Goal: Information Seeking & Learning: Understand process/instructions

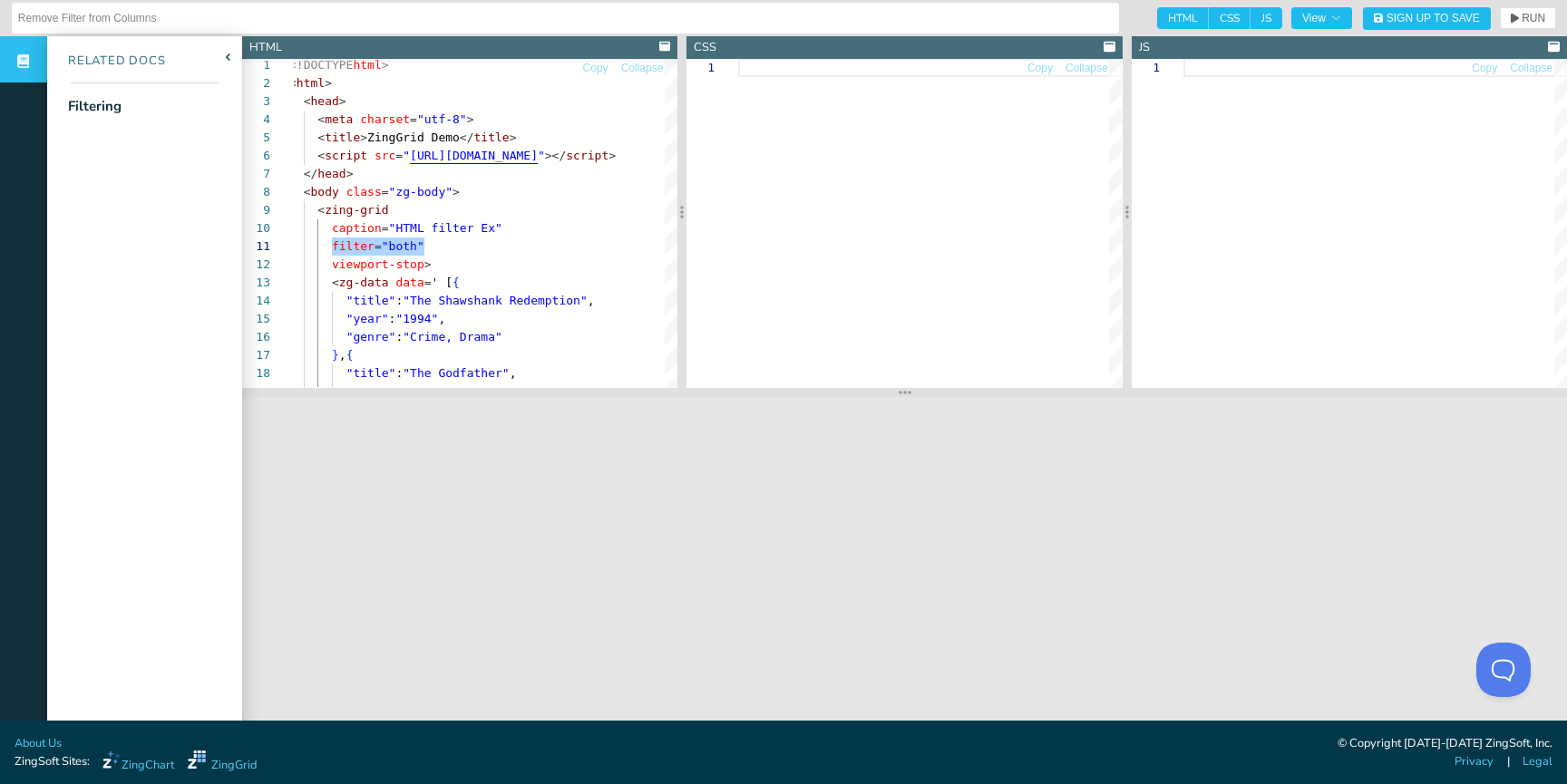
scroll to position [0, 42]
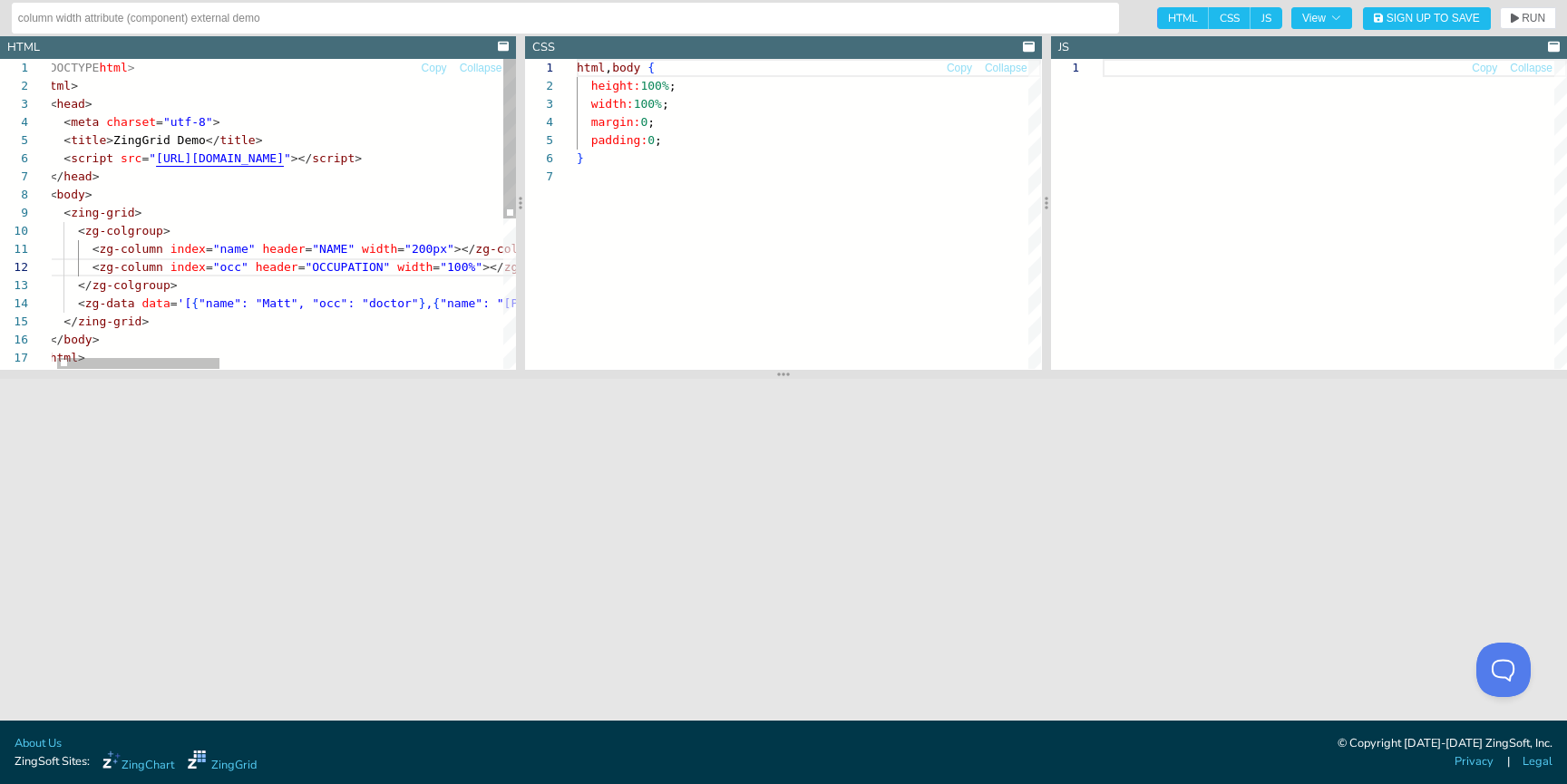
scroll to position [109, 0]
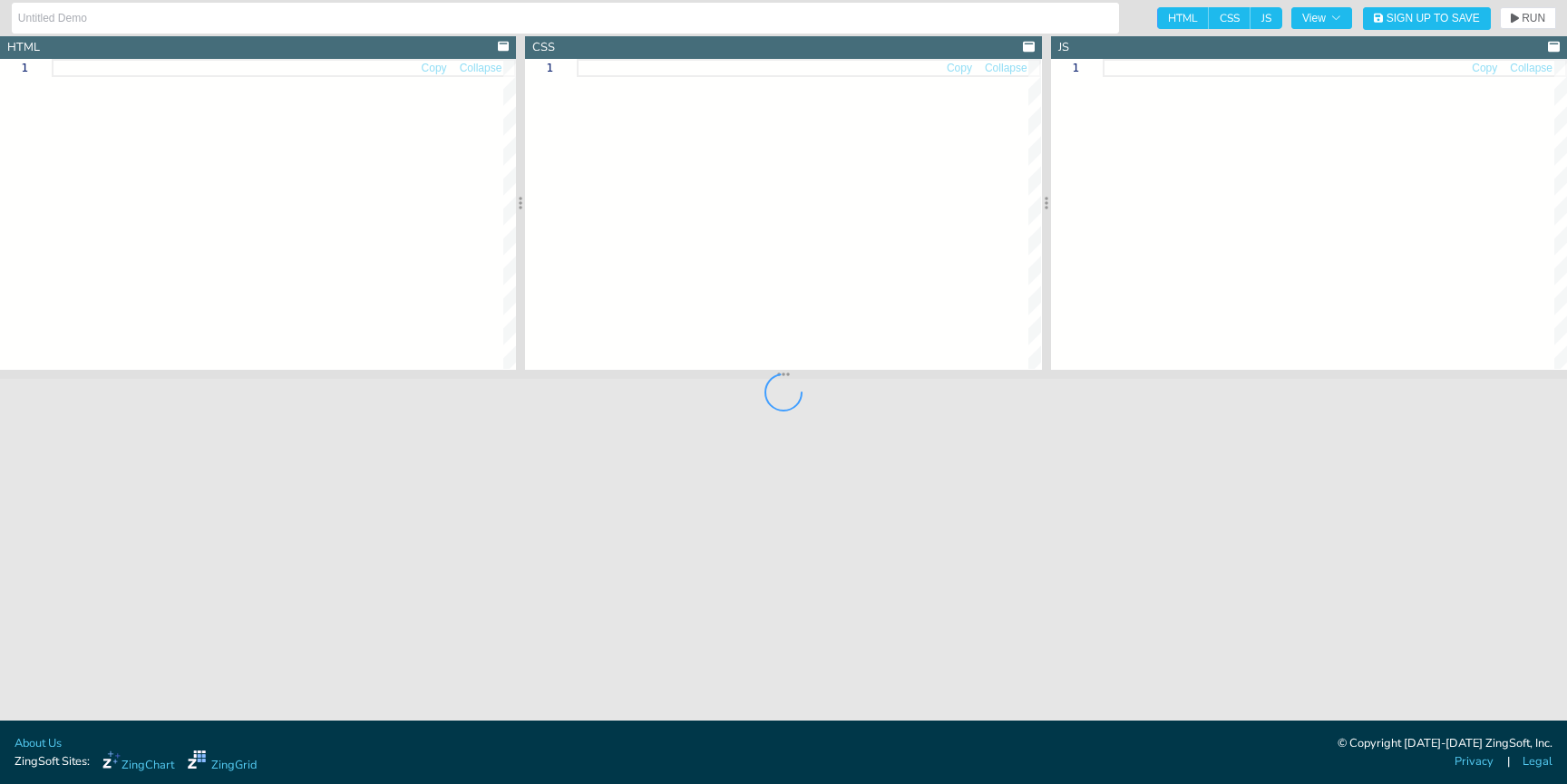
type input "Row Selection"
type textarea "<!DOCTYPE html> <html> <head> <meta charset="utf-8"> <title>ZingGrid Demo</titl…"
type textarea "html, body { height:100%; width:100%; margin:0; padding:0; }"
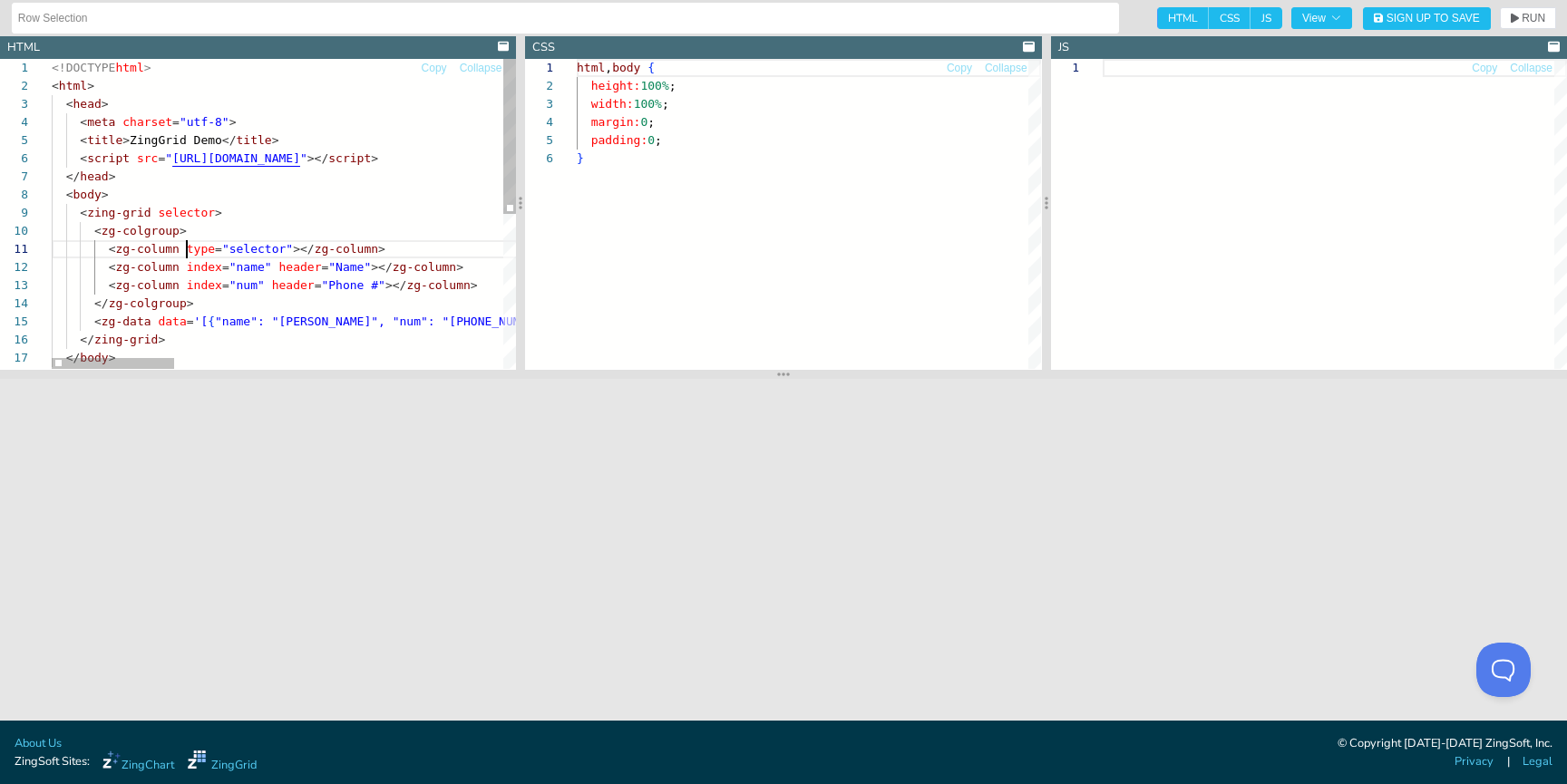
scroll to position [0, 135]
click at [186, 248] on div "<!DOCTYPE html > < html > < head > < meta charset = "utf-8" > < title > ZingGri…" at bounding box center [906, 368] width 1709 height 618
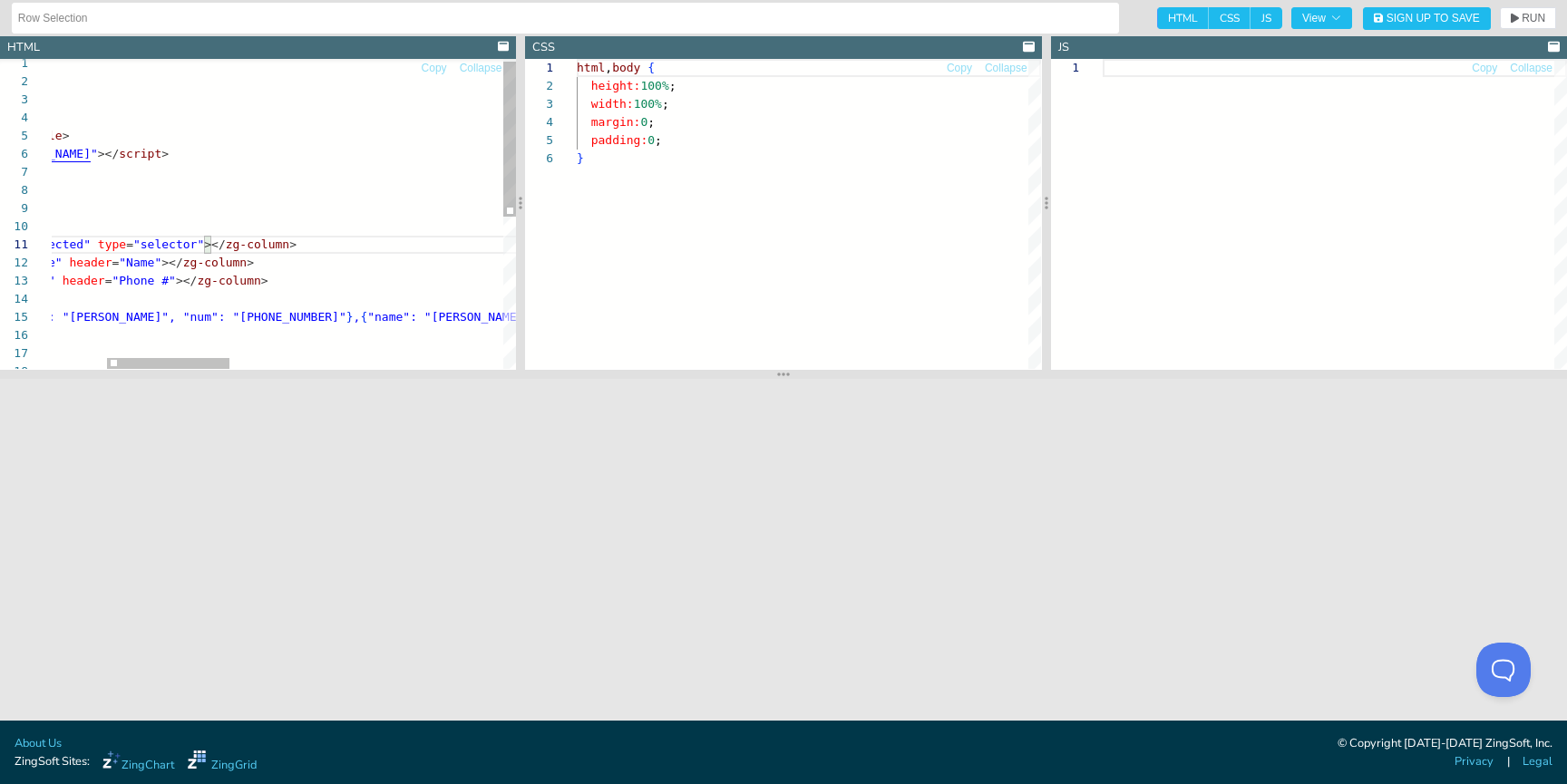
scroll to position [72, 490]
click at [331, 314] on div "<!DOCTYPE html > < html > < head > < meta charset = "utf-8" > < title > ZingGri…" at bounding box center [696, 363] width 1709 height 618
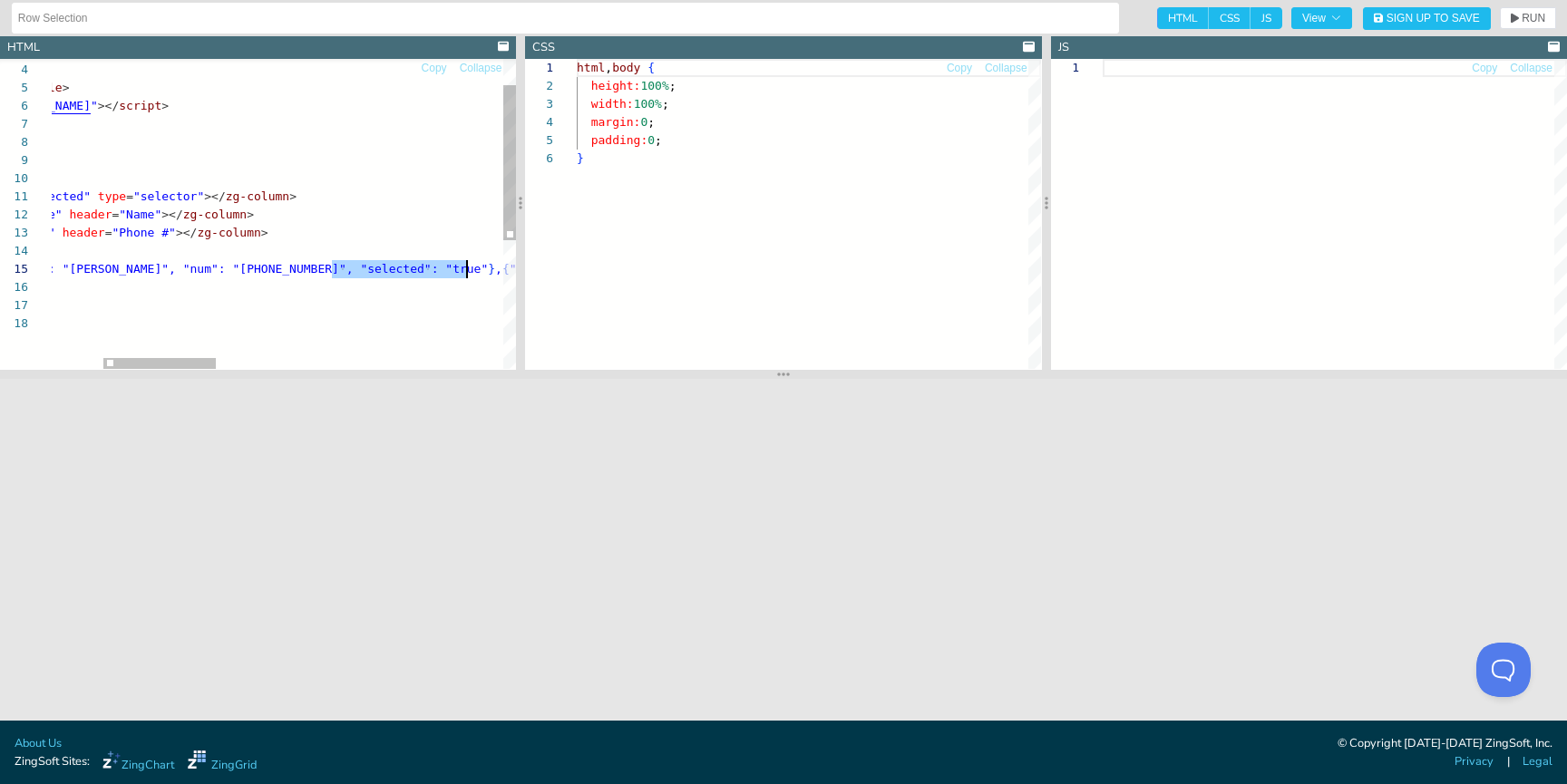
scroll to position [72, 632]
drag, startPoint x: 331, startPoint y: 271, endPoint x: 475, endPoint y: 273, distance: 144.0
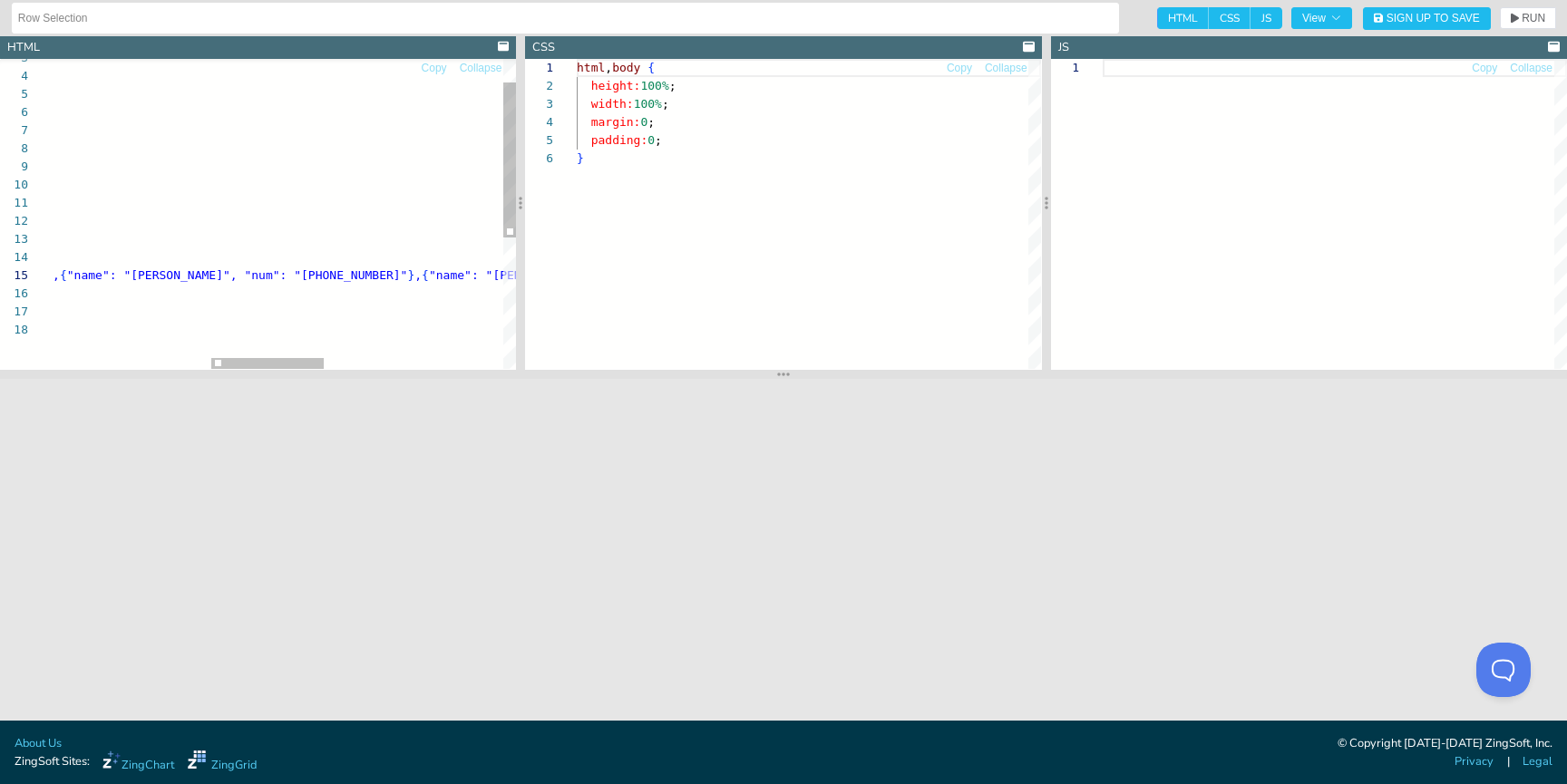
click at [386, 277] on div "< head > < meta charset = "utf-8" > < title > ZingGrid Demo </ title > < script…" at bounding box center [325, 321] width 1851 height 618
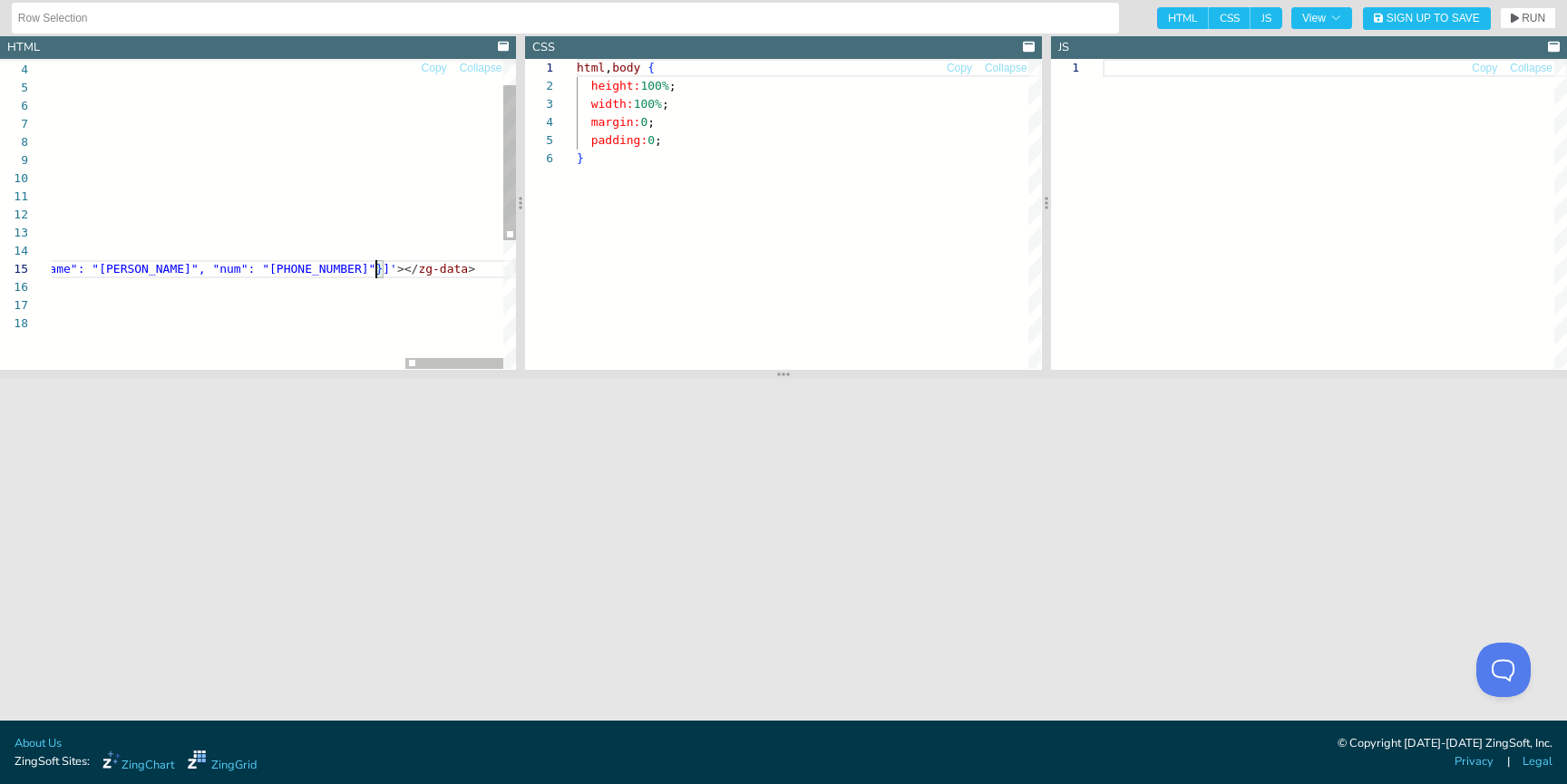
scroll to position [72, 2137]
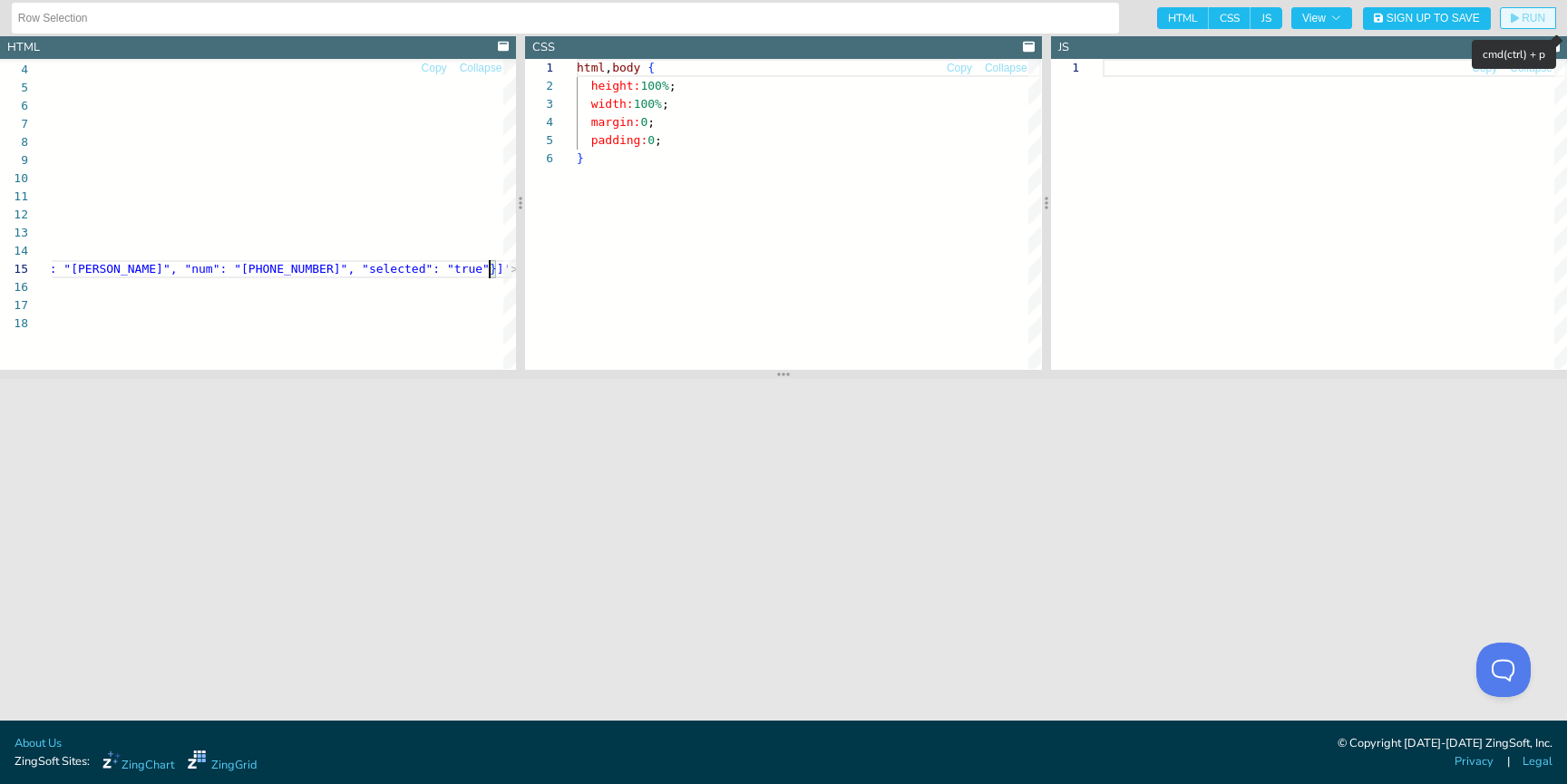
type textarea "<zg-column index="selected" type="selector"></zg-column> <zg-column index="name…"
click at [1522, 18] on span "RUN" at bounding box center [1533, 18] width 24 height 11
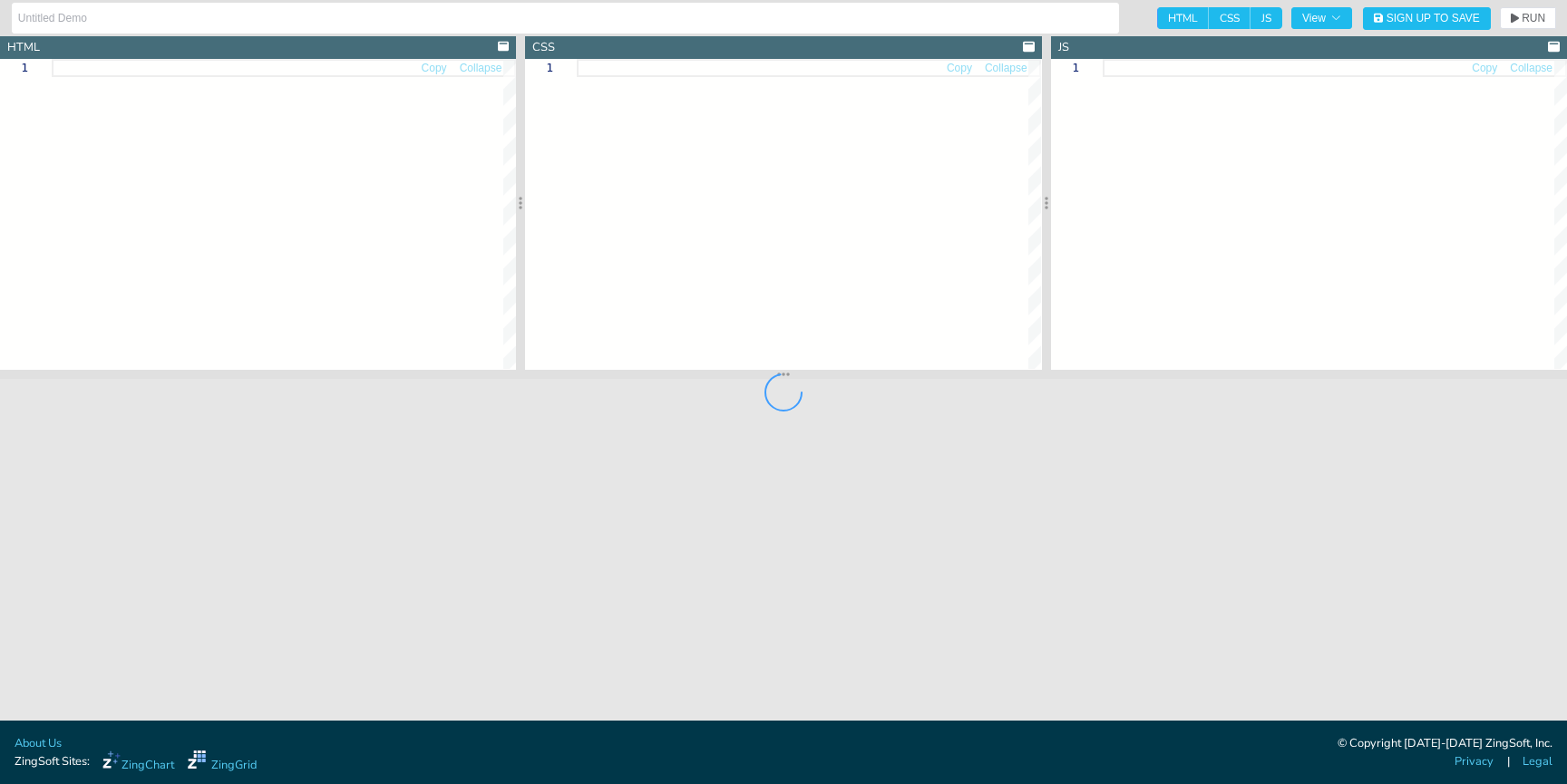
type input "[API Docs] ZingGrid Method - getSelectedRows()"
type textarea "<!DOCTYPE html> <html> <head> <meta charset="utf-8"> <title>ZingGrid: getSelect…"
type textarea "body{background:#e6e6e6;} button { display: block; line-height: 1; white-space:…"
type textarea "let getSelectedRows = function() { let zgRef = document.querySelector('zing-gri…"
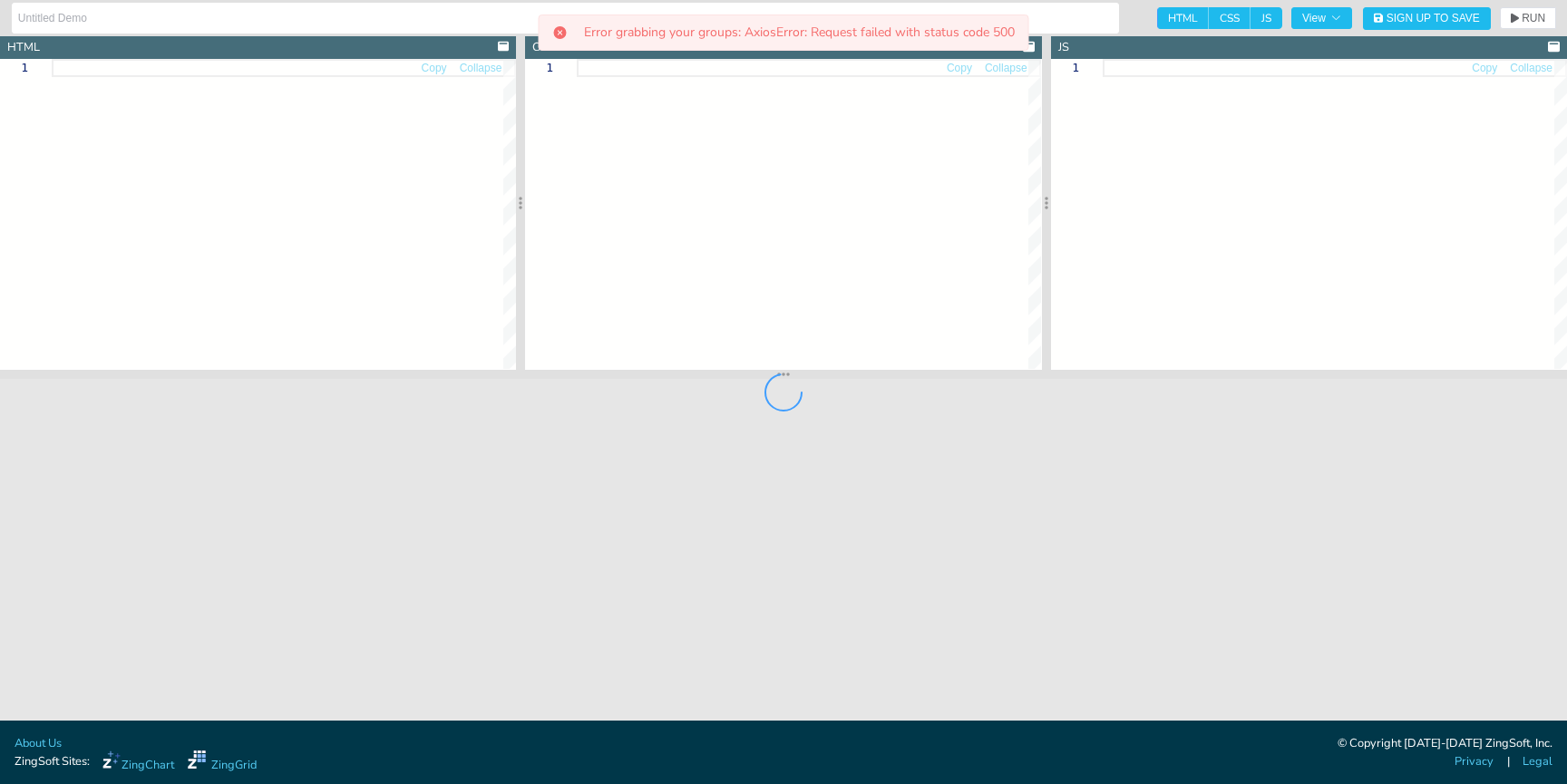
type input "[API Docs] ZingGrid Method - select()"
type textarea "<!DOCTYPE html> <html> <head> <meta charset="utf-8"> <title>ZingGrid: Blank Gri…"
type textarea "body{background:#e6e6e6;}"
type textarea "window.addEventListener('load', () => { const zgRef = document.querySelector('z…"
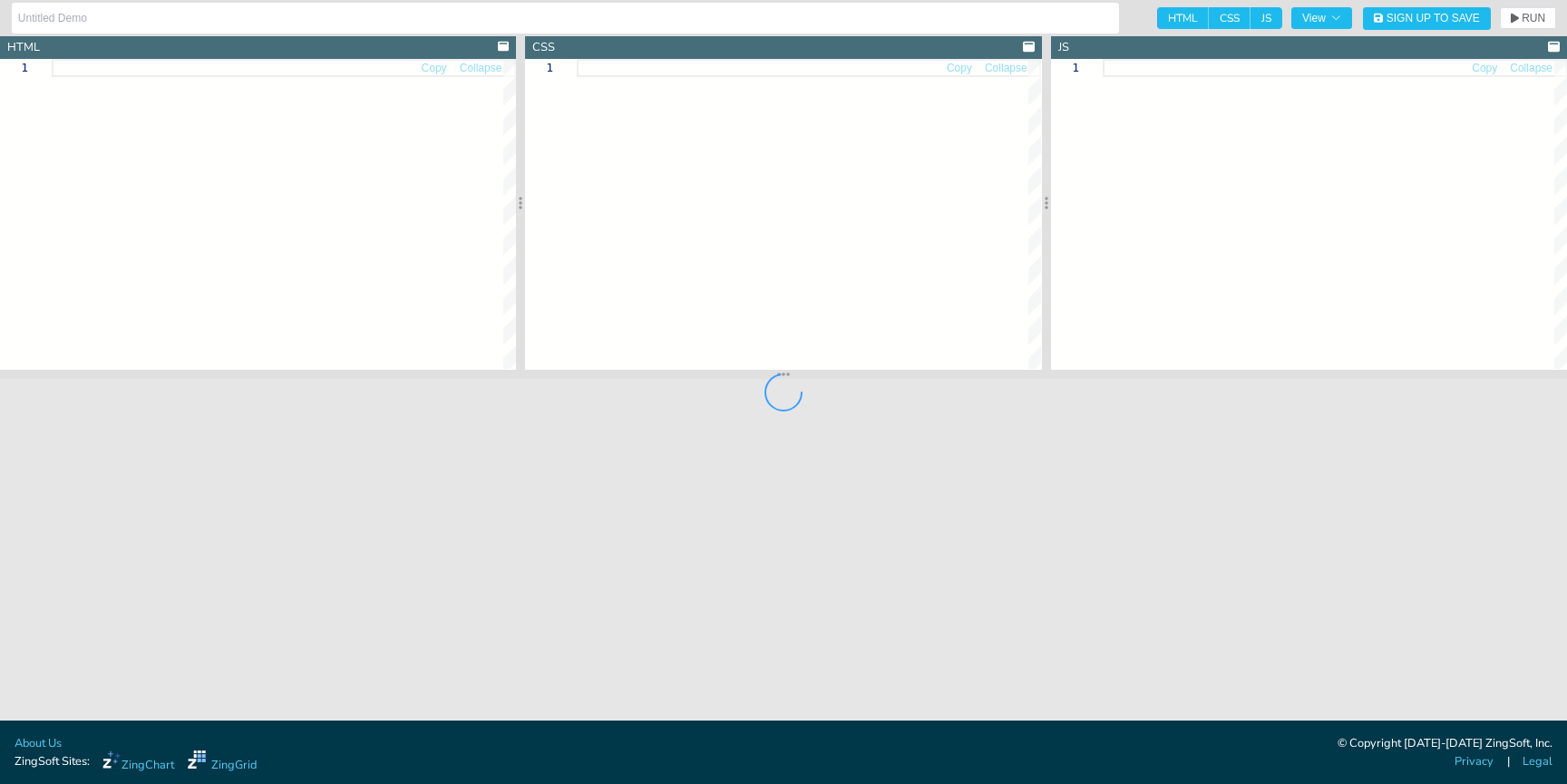
type input "[API Docs] ZingGrid Method - selectRow()"
type textarea "<!DOCTYPE html> <html> <head> <meta charset="utf-8"> <title>ZingGrid: Simple Gr…"
type textarea "body{background:#e6e6e6;} button { background-color: #1EA3ED; border: none; bor…"
type textarea "const zgRef = document.querySelector('zing-grid'); // Add event listener to but…"
